Goal: Check status: Check status

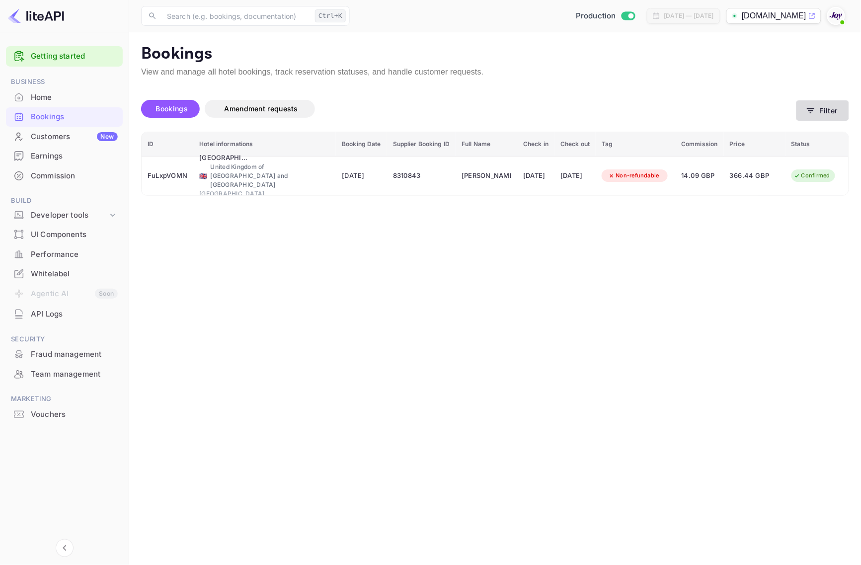
click at [818, 111] on button "Filter" at bounding box center [823, 110] width 53 height 20
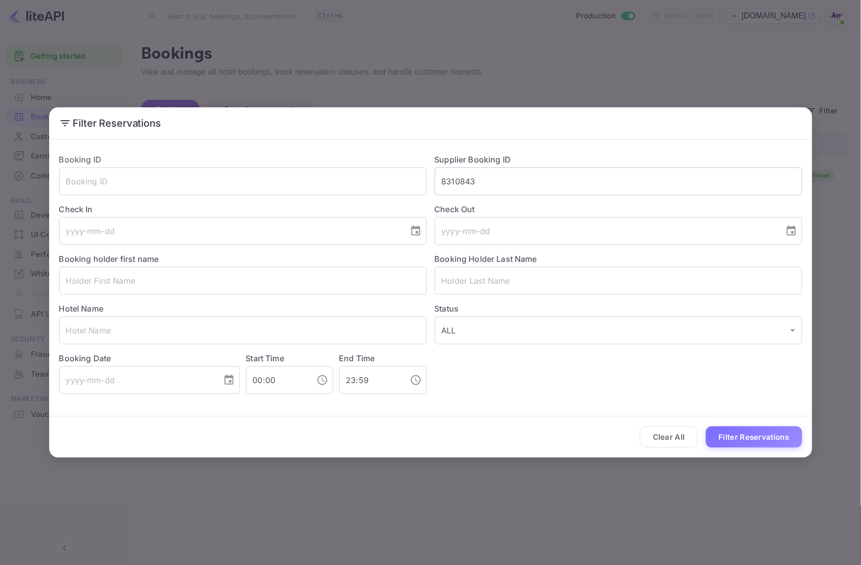
click at [625, 179] on input "8310843" at bounding box center [619, 182] width 368 height 28
paste input "7520584"
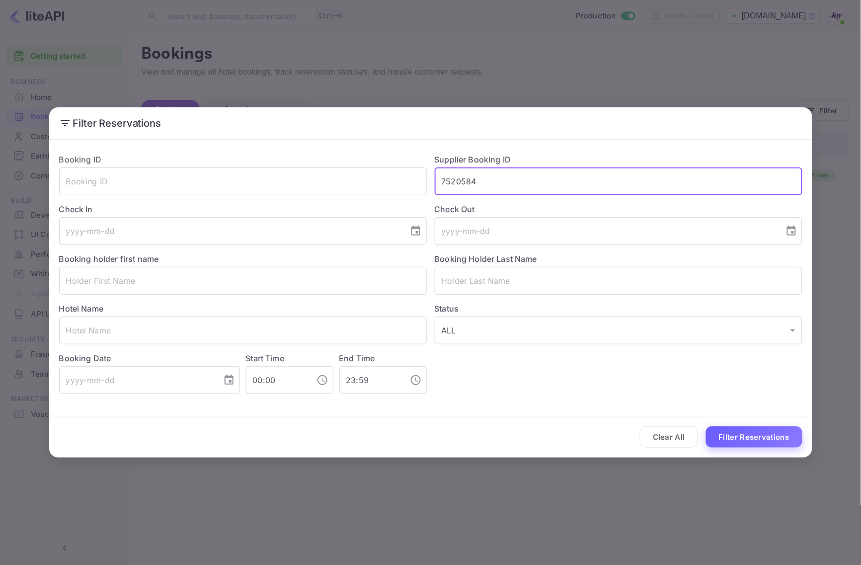
type input "7520584"
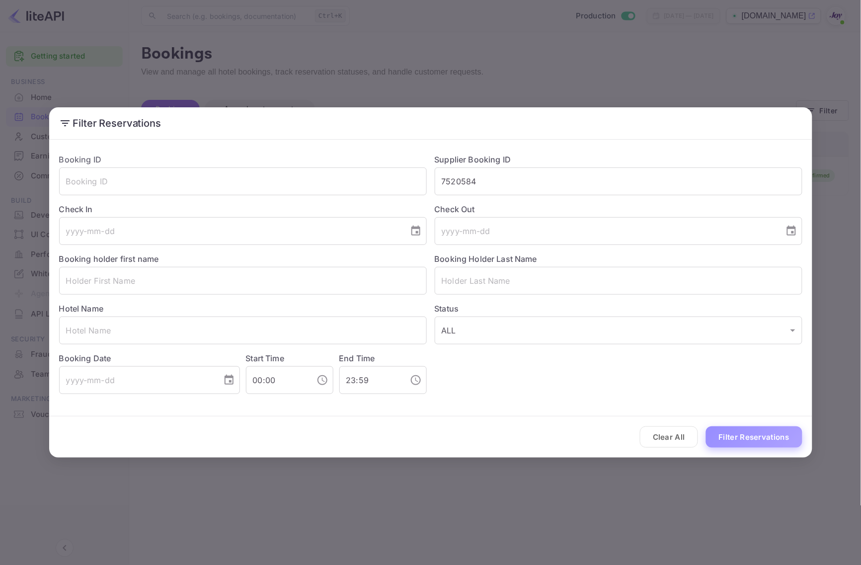
click at [771, 428] on button "Filter Reservations" at bounding box center [754, 437] width 96 height 21
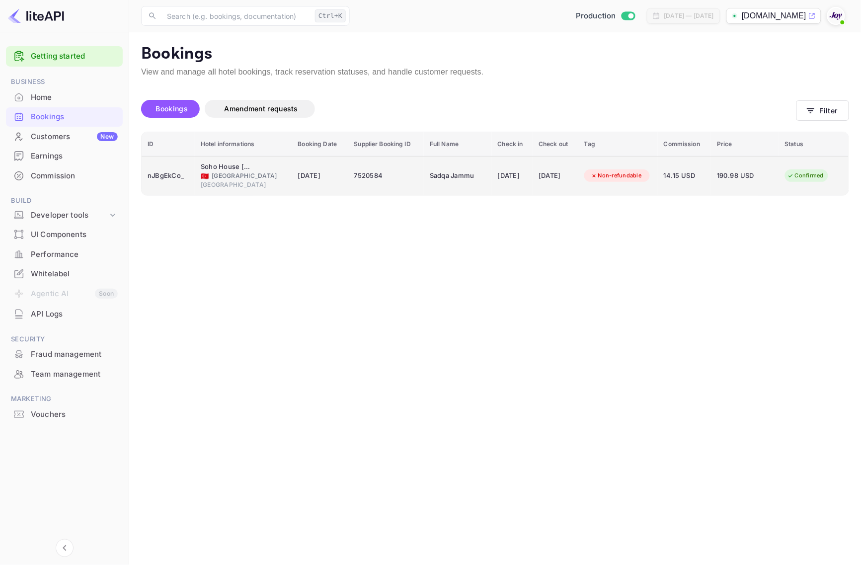
click at [170, 175] on div "nJBgEkCo_" at bounding box center [168, 176] width 41 height 16
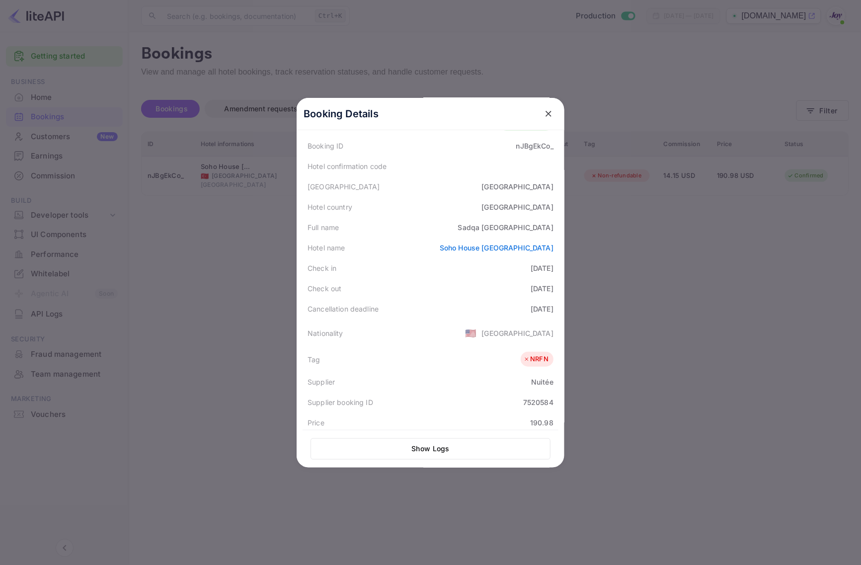
scroll to position [223, 0]
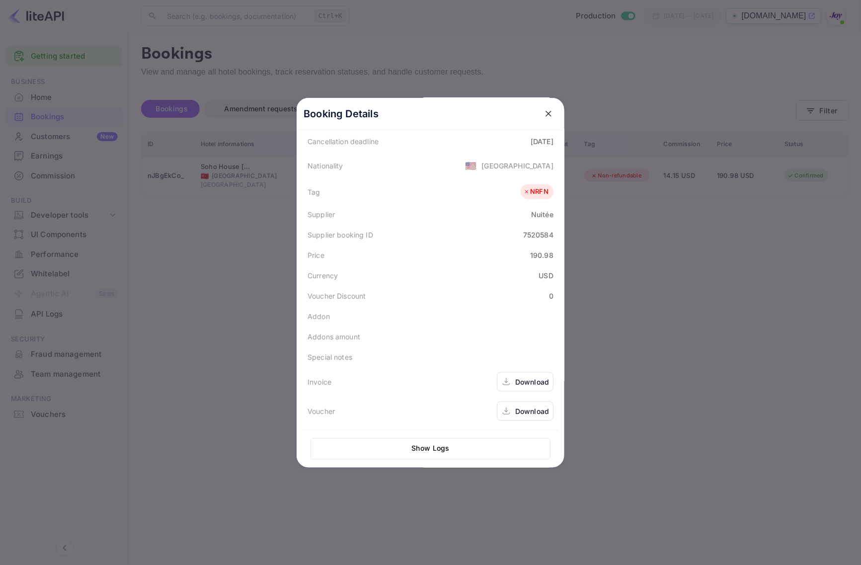
click at [524, 387] on div "Download" at bounding box center [525, 381] width 57 height 19
click at [524, 413] on div "Download" at bounding box center [532, 411] width 34 height 10
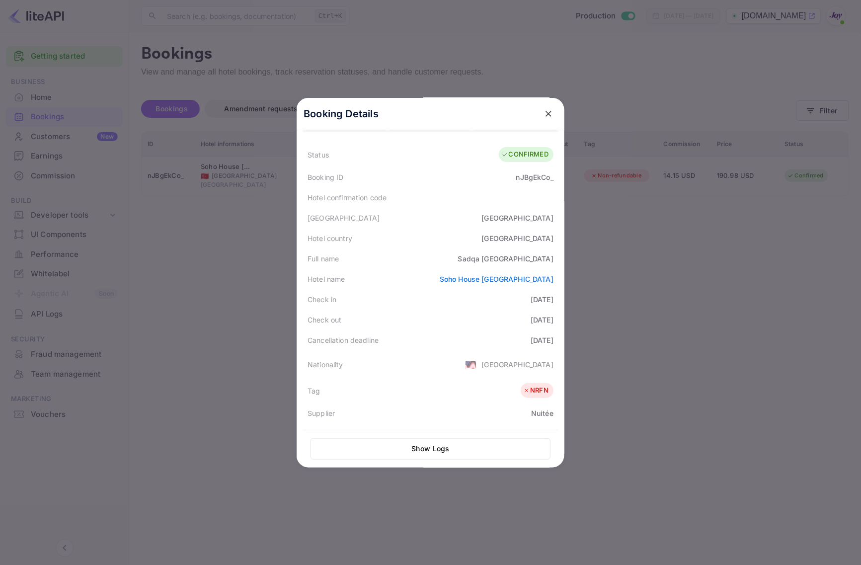
scroll to position [0, 0]
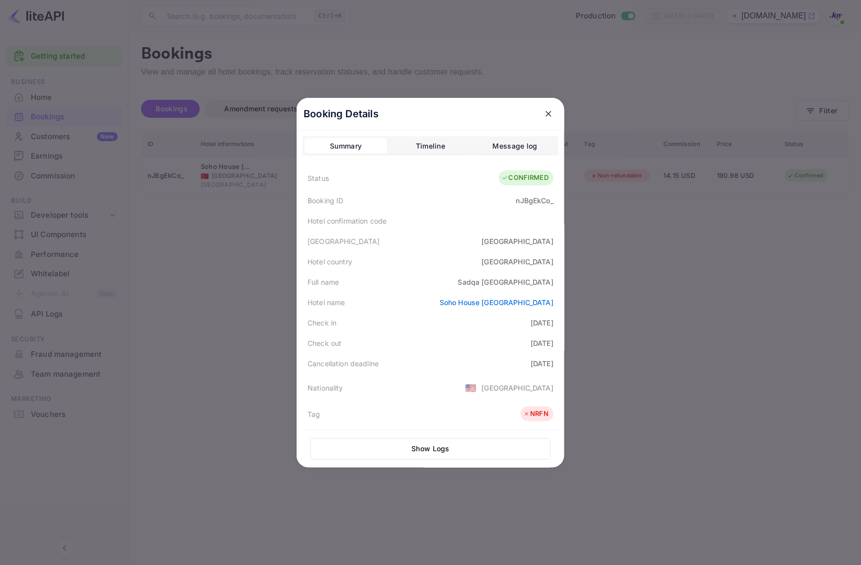
drag, startPoint x: 746, startPoint y: 341, endPoint x: 761, endPoint y: 268, distance: 73.5
click at [746, 340] on div at bounding box center [430, 282] width 861 height 565
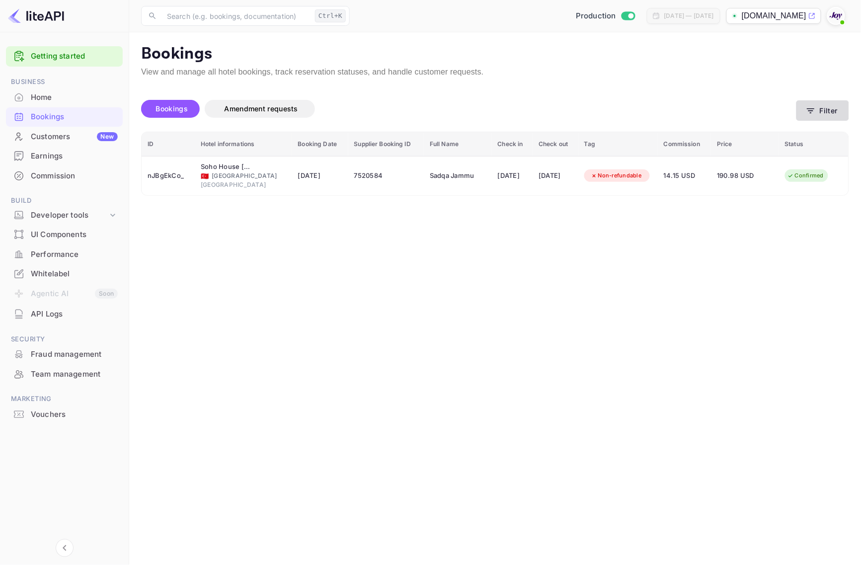
click at [823, 110] on button "Filter" at bounding box center [823, 110] width 53 height 20
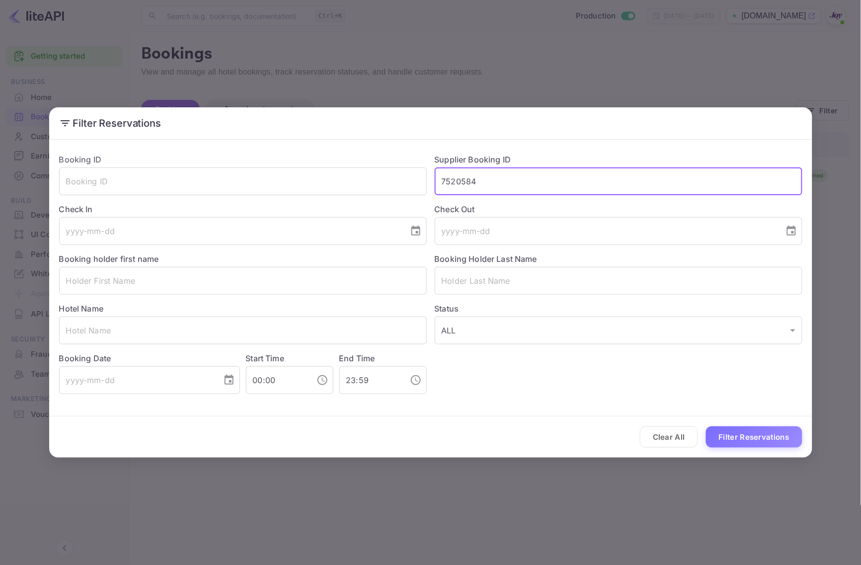
click at [527, 177] on input "7520584" at bounding box center [619, 182] width 368 height 28
click at [562, 186] on input "7520584" at bounding box center [619, 182] width 368 height 28
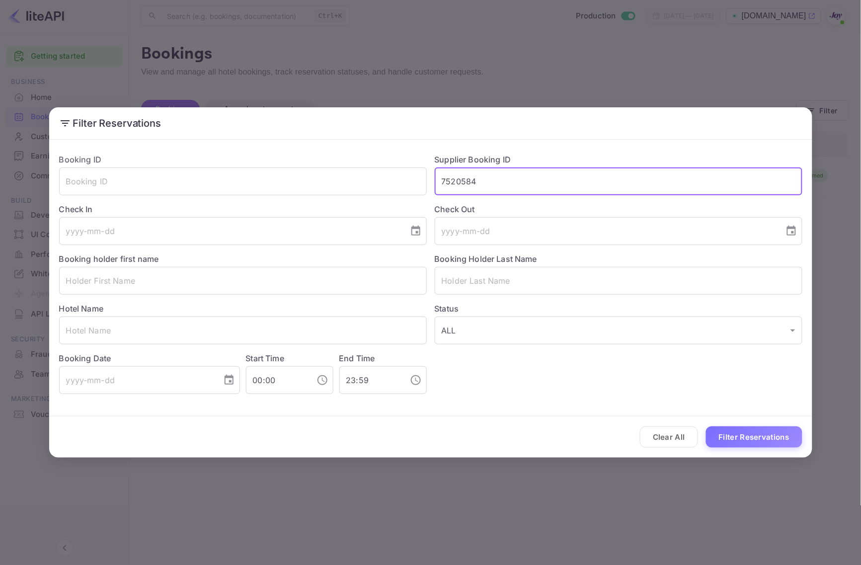
click at [761, 441] on button "Filter Reservations" at bounding box center [754, 437] width 96 height 21
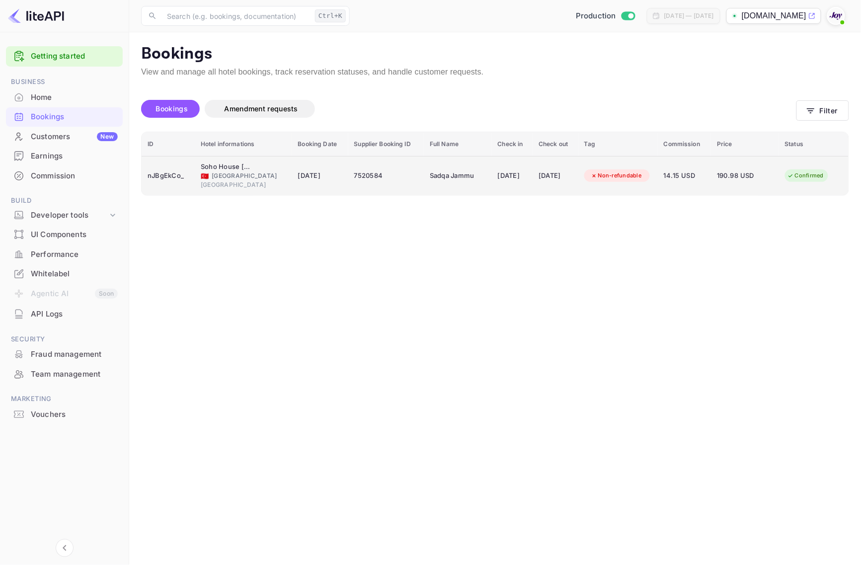
click at [174, 177] on div "nJBgEkCo_" at bounding box center [168, 176] width 41 height 16
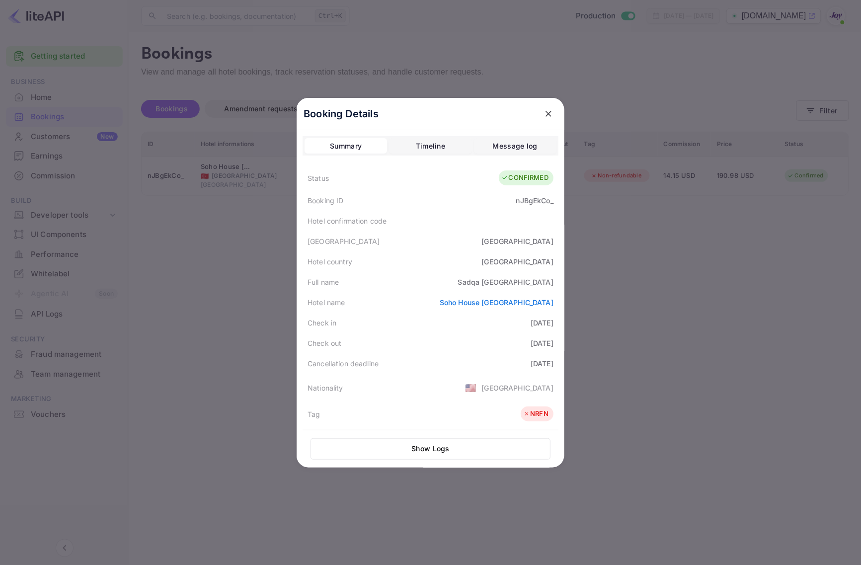
click at [636, 294] on div at bounding box center [430, 282] width 861 height 565
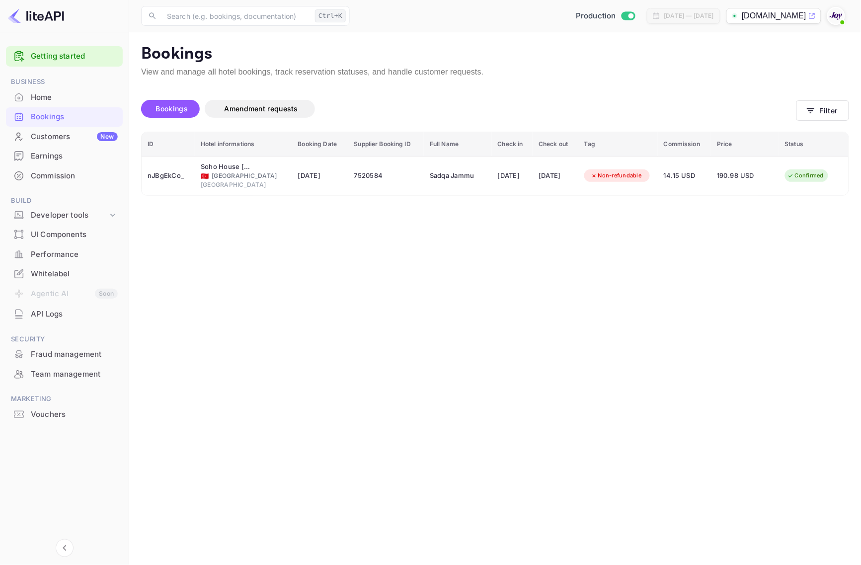
click at [55, 101] on div "Home" at bounding box center [74, 97] width 87 height 11
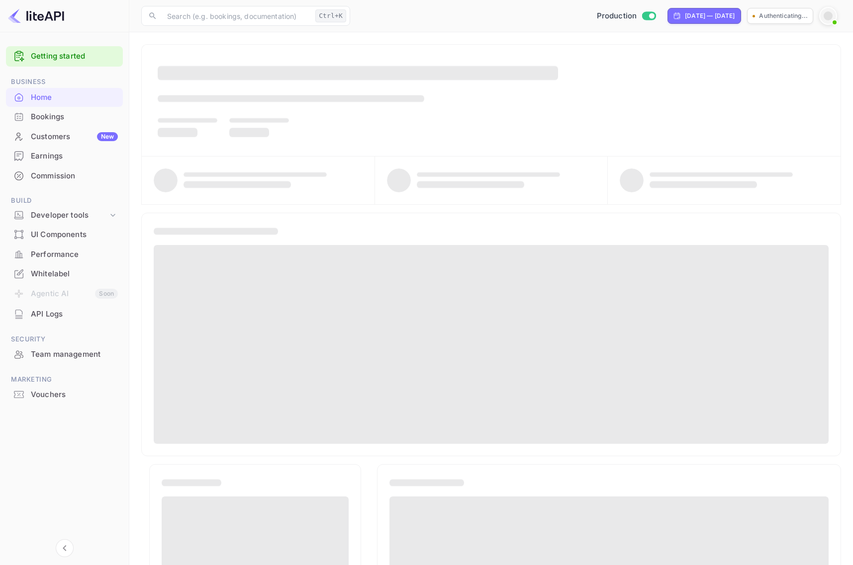
click at [56, 118] on div "Bookings" at bounding box center [74, 116] width 87 height 11
